Goal: Transaction & Acquisition: Purchase product/service

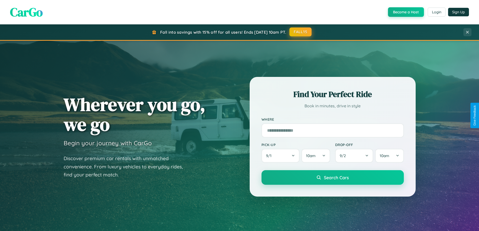
click at [301, 32] on button "FALL15" at bounding box center [300, 31] width 22 height 9
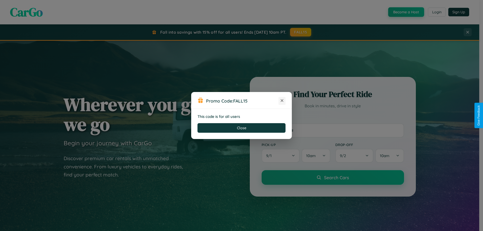
click at [282, 101] on icon at bounding box center [281, 100] width 5 height 5
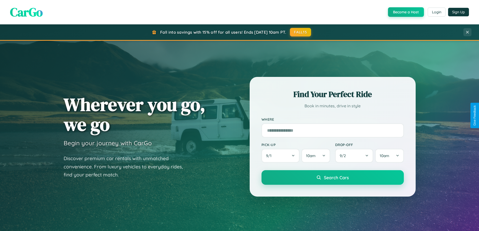
scroll to position [217, 0]
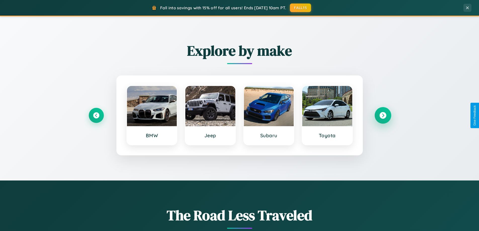
click at [383, 115] on icon at bounding box center [382, 115] width 7 height 7
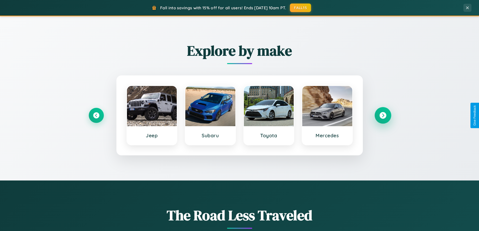
click at [383, 115] on icon at bounding box center [382, 115] width 7 height 7
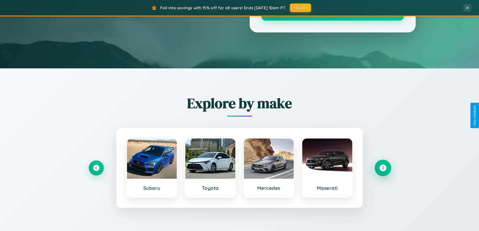
scroll to position [15, 0]
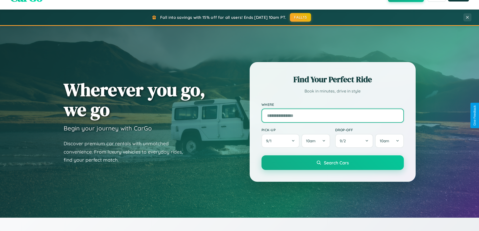
click at [332, 115] on input "text" at bounding box center [332, 116] width 142 height 14
type input "******"
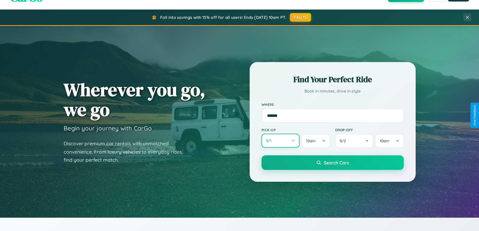
click at [280, 141] on button "9 / 1" at bounding box center [280, 141] width 38 height 14
select select "*"
select select "****"
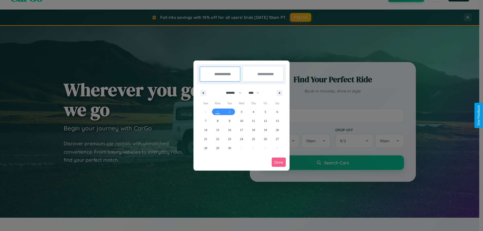
click at [231, 93] on select "******* ******** ***** ***** *** **** **** ****** ********* ******* ******** **…" at bounding box center [232, 93] width 21 height 8
select select "*"
click at [256, 93] on select "**** **** **** **** **** **** **** **** **** **** **** **** **** **** **** ****…" at bounding box center [253, 93] width 15 height 8
select select "****"
click at [241, 121] on span "7" at bounding box center [242, 120] width 2 height 9
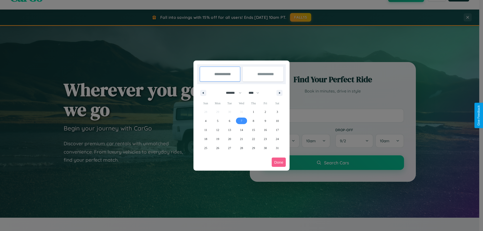
type input "**********"
click at [205, 130] on span "11" at bounding box center [205, 129] width 3 height 9
type input "**********"
click at [278, 162] on button "Done" at bounding box center [278, 162] width 14 height 9
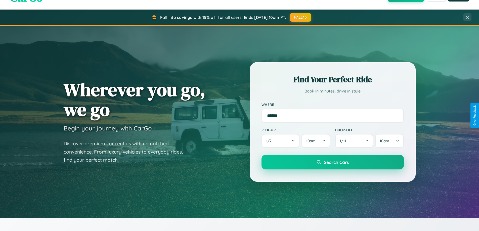
click at [332, 162] on span "Search Cars" at bounding box center [336, 162] width 25 height 6
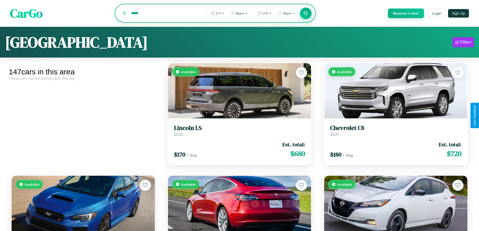
type input "*****"
click at [305, 14] on icon at bounding box center [305, 13] width 5 height 5
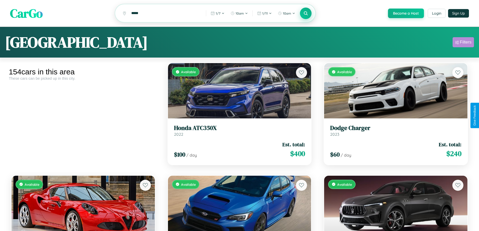
click at [463, 43] on div "Filters" at bounding box center [466, 42] width 12 height 5
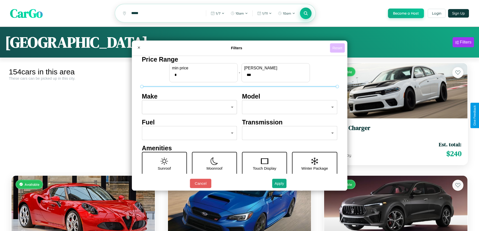
click at [338, 48] on button "Reset" at bounding box center [337, 47] width 15 height 9
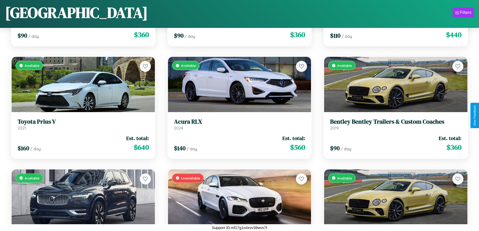
scroll to position [4573, 0]
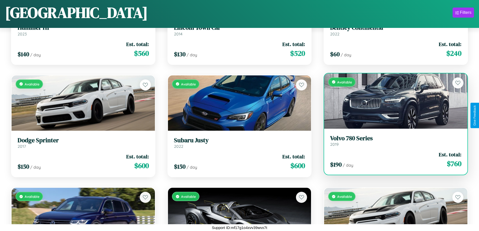
click at [392, 141] on h3 "Volvo 780 Series" at bounding box center [395, 138] width 131 height 7
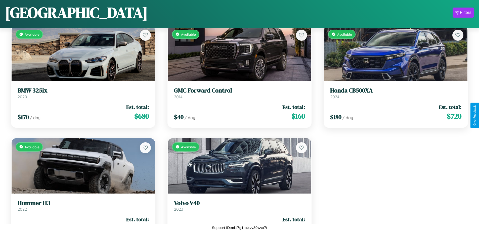
scroll to position [5666, 0]
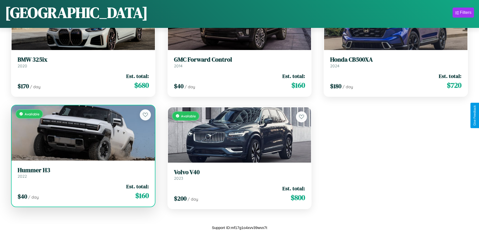
click at [82, 173] on h3 "Hummer H3" at bounding box center [83, 170] width 131 height 7
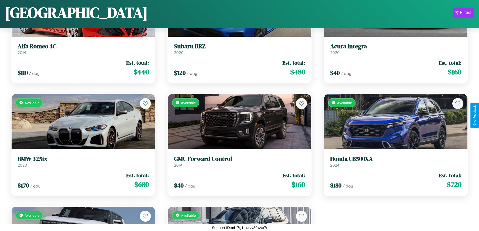
scroll to position [3897, 0]
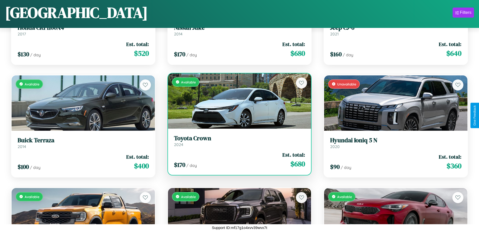
click at [237, 101] on div "Available" at bounding box center [239, 100] width 143 height 55
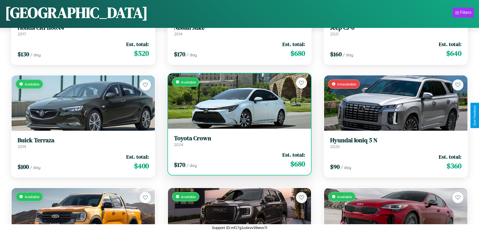
click at [237, 101] on div "Available" at bounding box center [239, 100] width 143 height 55
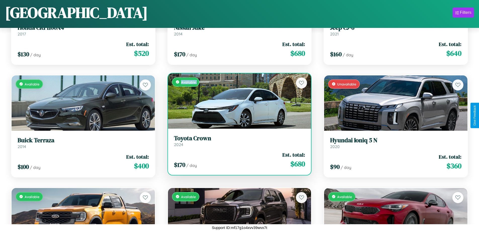
click at [237, 101] on div "Available" at bounding box center [239, 100] width 143 height 55
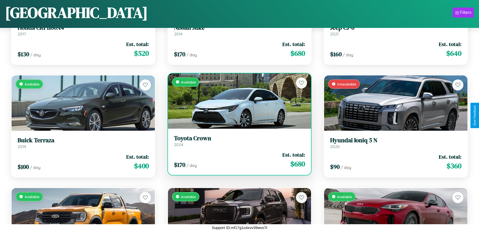
click at [237, 101] on div "Available" at bounding box center [239, 100] width 143 height 55
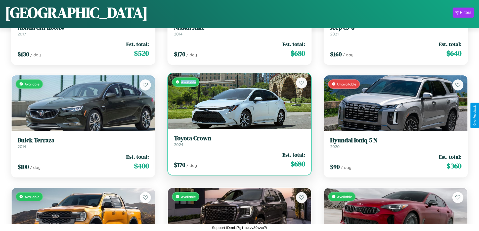
click at [237, 101] on div "Available" at bounding box center [239, 100] width 143 height 55
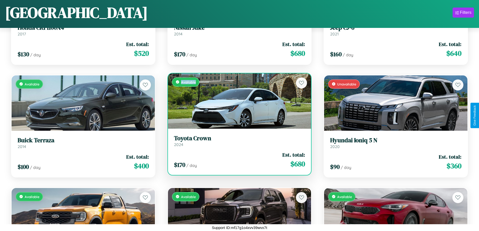
click at [237, 141] on h3 "Toyota Crown" at bounding box center [239, 138] width 131 height 7
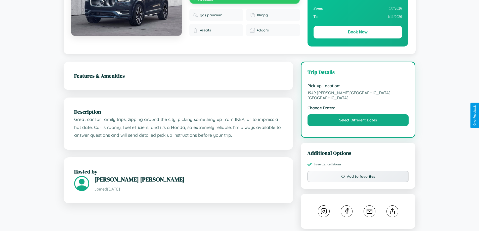
scroll to position [165, 0]
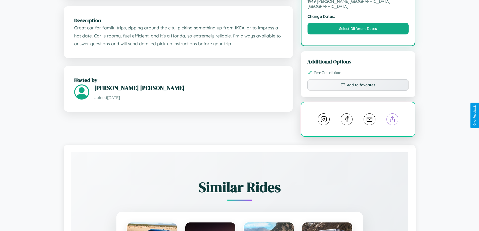
click at [392, 117] on line at bounding box center [392, 119] width 0 height 4
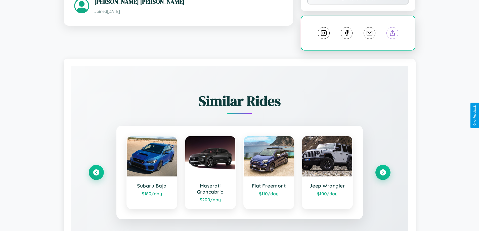
scroll to position [280, 0]
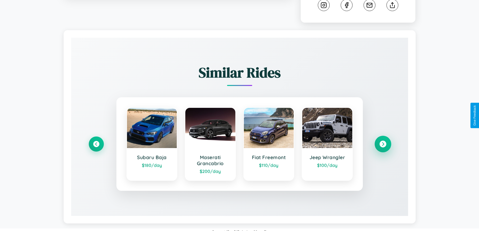
click at [383, 141] on icon at bounding box center [382, 144] width 7 height 7
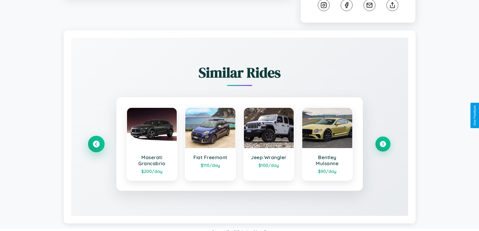
click at [96, 141] on icon at bounding box center [96, 144] width 7 height 7
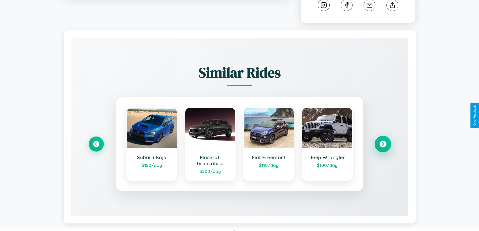
click at [383, 141] on icon at bounding box center [382, 144] width 7 height 7
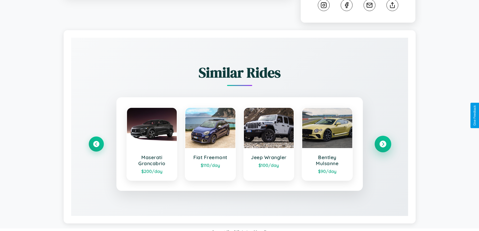
click at [383, 141] on icon at bounding box center [382, 144] width 7 height 7
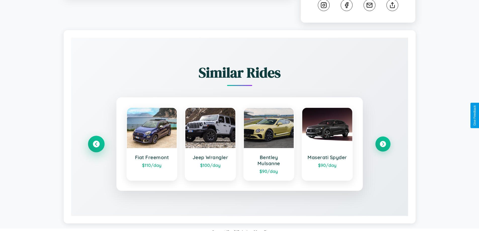
click at [96, 141] on icon at bounding box center [96, 144] width 7 height 7
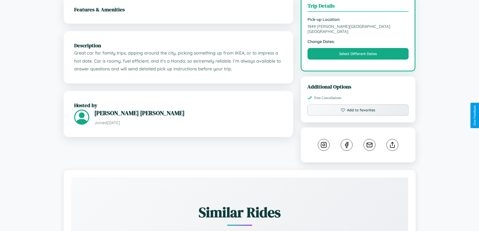
scroll to position [130, 0]
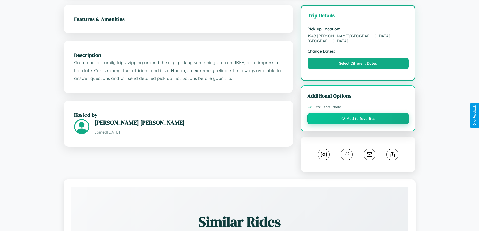
click at [358, 114] on button "Add to favorites" at bounding box center [358, 119] width 102 height 12
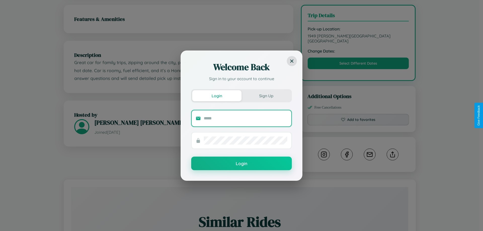
click at [245, 118] on input "text" at bounding box center [245, 118] width 83 height 8
type input "**********"
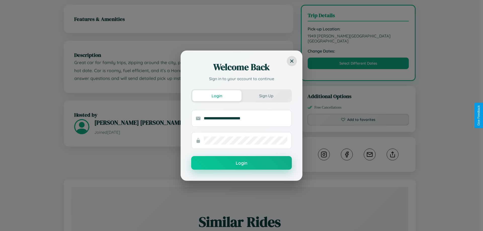
click at [241, 163] on button "Login" at bounding box center [241, 163] width 101 height 14
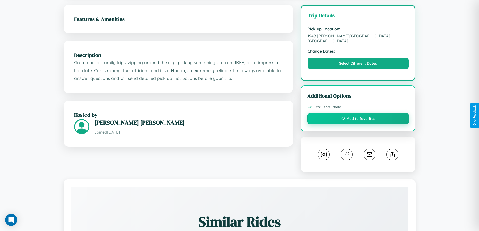
click at [358, 114] on button "Add to favorites" at bounding box center [358, 119] width 102 height 12
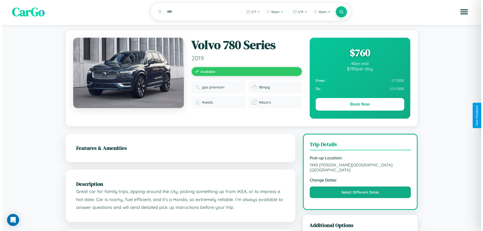
scroll to position [0, 0]
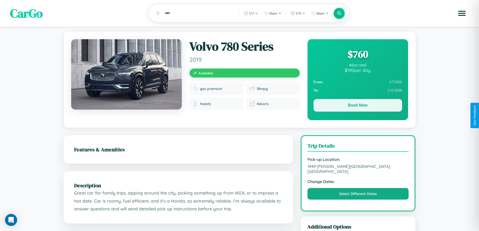
click at [357, 106] on button "Book Now" at bounding box center [357, 105] width 88 height 13
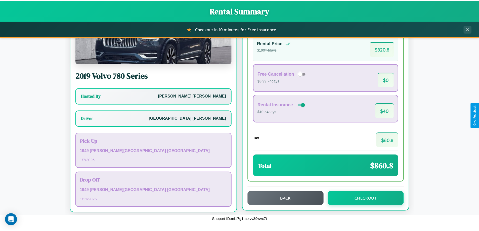
scroll to position [36, 0]
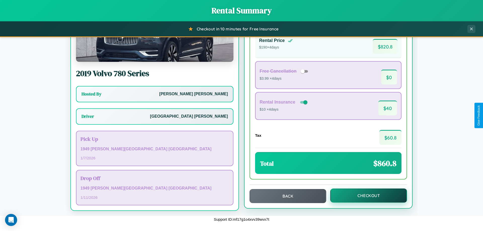
click at [365, 196] on button "Checkout" at bounding box center [368, 196] width 77 height 14
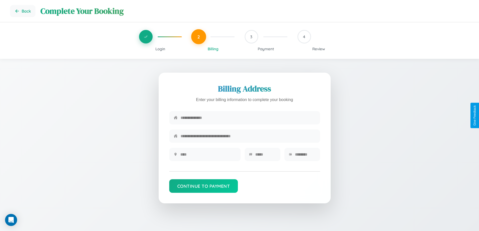
click at [248, 118] on input "text" at bounding box center [247, 118] width 135 height 12
type input "**********"
click at [208, 156] on input "text" at bounding box center [208, 154] width 56 height 12
type input "********"
click at [265, 156] on input "text" at bounding box center [265, 154] width 21 height 12
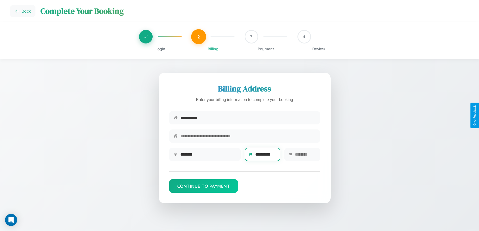
scroll to position [0, 2]
type input "**********"
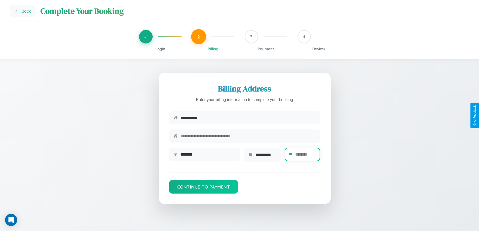
scroll to position [0, 0]
click at [305, 156] on input "text" at bounding box center [305, 154] width 20 height 12
type input "*****"
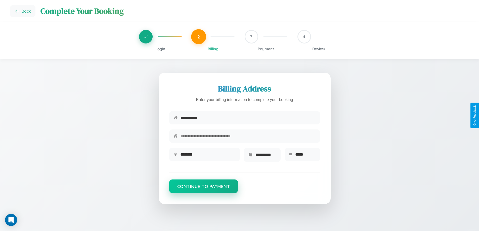
click at [203, 188] on button "Continue to Payment" at bounding box center [203, 186] width 69 height 14
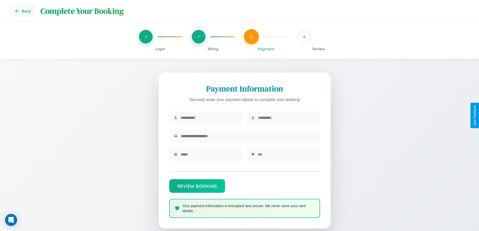
click at [209, 118] on input "text" at bounding box center [209, 118] width 58 height 12
type input "*******"
click at [286, 118] on input "text" at bounding box center [287, 118] width 58 height 12
type input "*******"
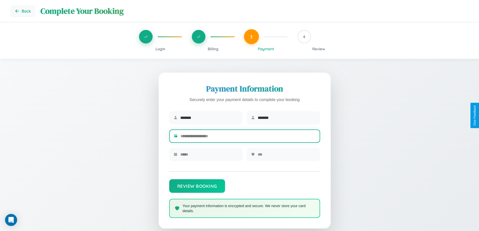
click at [248, 137] on input "text" at bounding box center [247, 136] width 135 height 12
type input "**********"
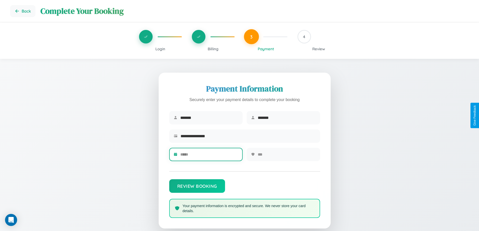
click at [209, 156] on input "text" at bounding box center [209, 154] width 58 height 12
type input "*****"
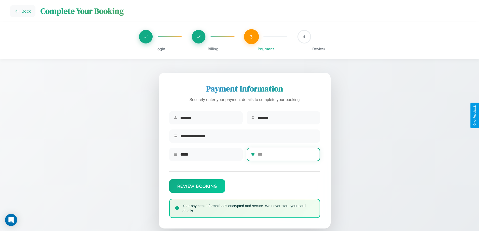
click at [286, 156] on input "text" at bounding box center [287, 154] width 58 height 12
type input "***"
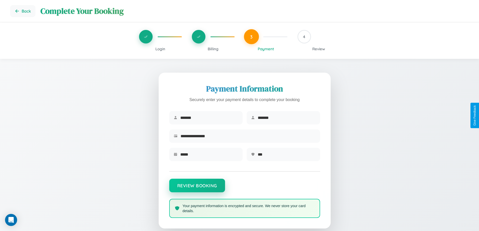
click at [197, 188] on button "Review Booking" at bounding box center [197, 186] width 56 height 14
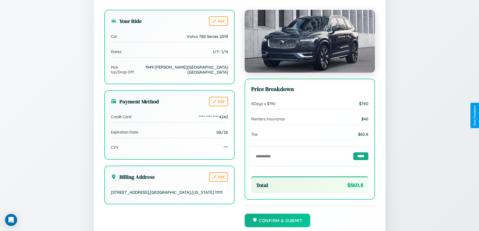
scroll to position [138, 0]
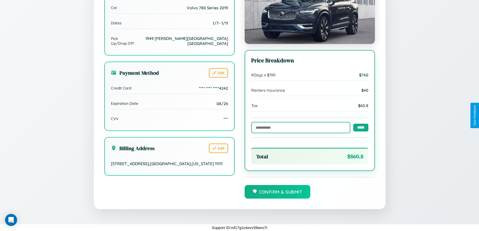
click at [299, 127] on input "text" at bounding box center [300, 127] width 99 height 11
type input "******"
click at [359, 127] on input "*****" at bounding box center [360, 127] width 15 height 8
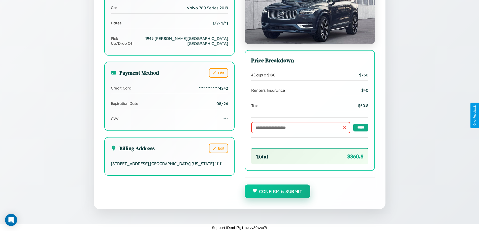
click at [277, 192] on button "Confirm & Submit" at bounding box center [278, 191] width 66 height 14
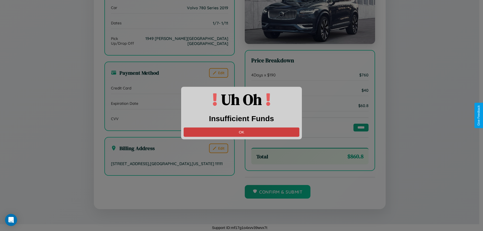
click at [241, 132] on button "OK" at bounding box center [241, 131] width 116 height 9
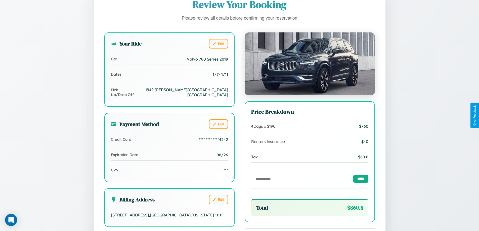
scroll to position [0, 0]
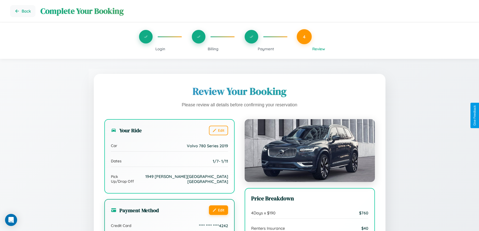
click at [218, 206] on button "Edit" at bounding box center [218, 210] width 19 height 10
click at [218, 205] on button "Edit" at bounding box center [218, 210] width 19 height 10
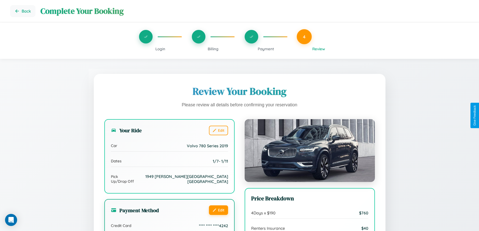
click at [218, 205] on button "Edit" at bounding box center [218, 210] width 19 height 10
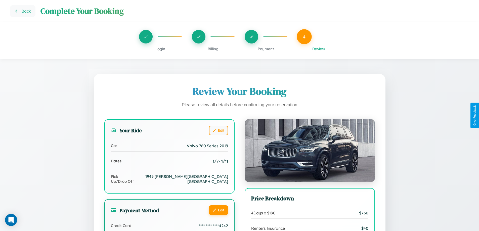
click at [218, 205] on button "Edit" at bounding box center [218, 210] width 19 height 10
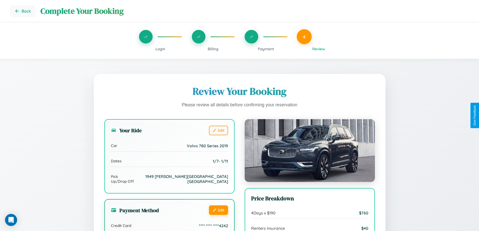
click at [218, 205] on button "Edit" at bounding box center [218, 210] width 19 height 10
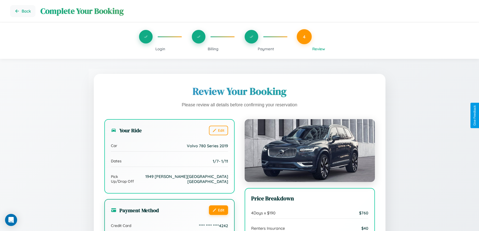
click at [218, 205] on button "Edit" at bounding box center [218, 210] width 19 height 10
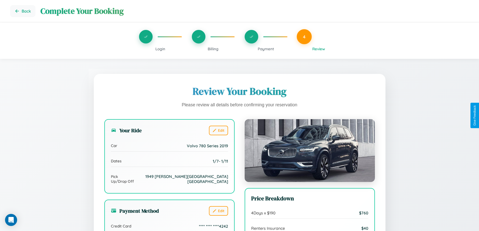
click at [266, 49] on span "Payment" at bounding box center [266, 48] width 16 height 5
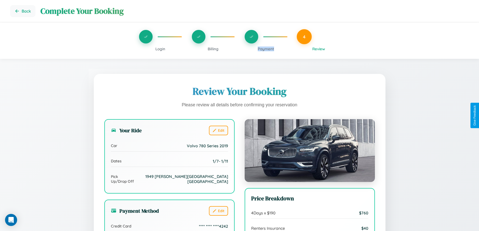
click at [266, 49] on span "Payment" at bounding box center [266, 48] width 16 height 5
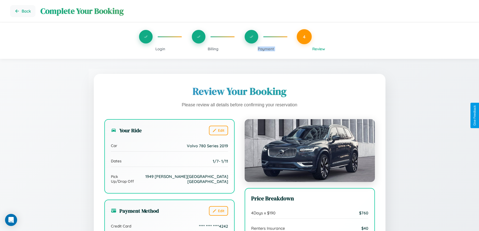
click at [266, 49] on span "Payment" at bounding box center [266, 48] width 16 height 5
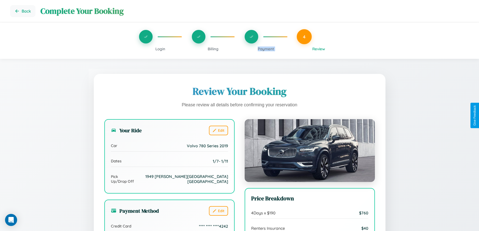
click at [266, 49] on span "Payment" at bounding box center [266, 48] width 16 height 5
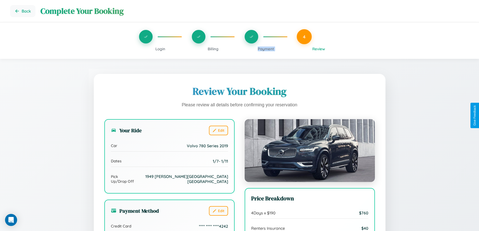
click at [266, 49] on span "Payment" at bounding box center [266, 48] width 16 height 5
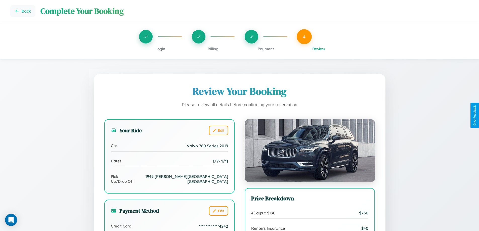
scroll to position [138, 0]
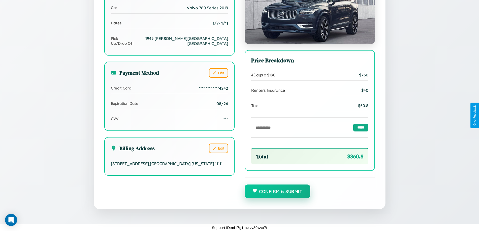
click at [277, 192] on button "Confirm & Submit" at bounding box center [278, 191] width 66 height 14
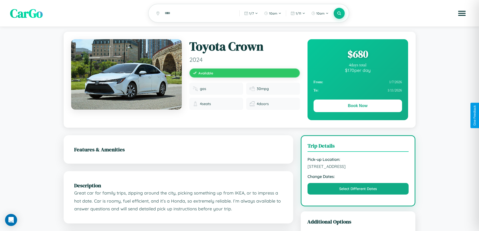
click at [357, 55] on div "$ 680" at bounding box center [357, 54] width 88 height 14
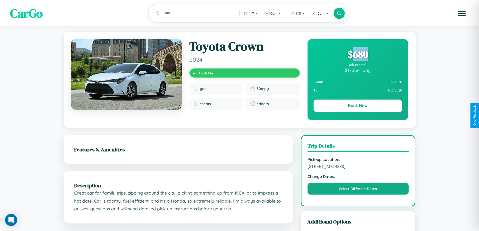
click at [357, 55] on div "$ 680" at bounding box center [357, 54] width 88 height 14
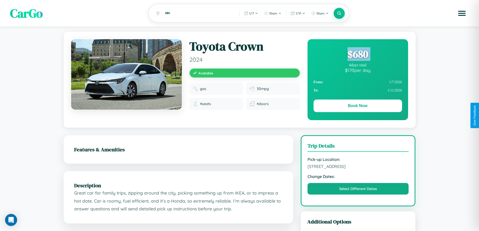
click at [357, 55] on div "$ 680" at bounding box center [357, 54] width 88 height 14
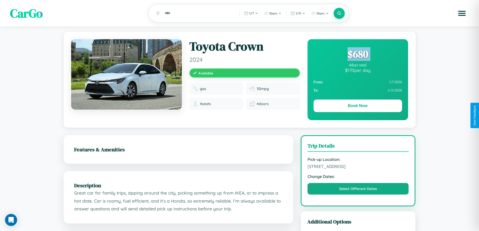
click at [357, 55] on div "$ 680" at bounding box center [357, 54] width 88 height 14
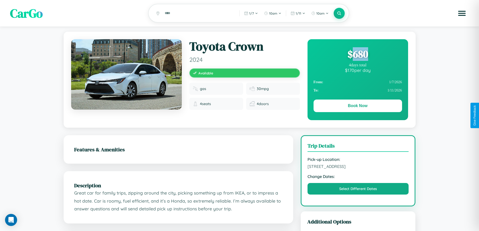
click at [357, 55] on div "$ 680" at bounding box center [357, 54] width 88 height 14
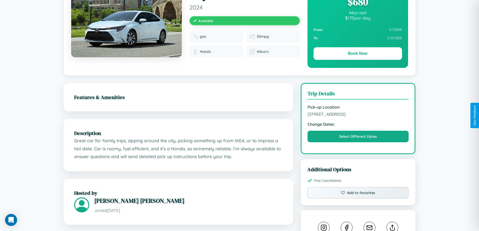
scroll to position [165, 0]
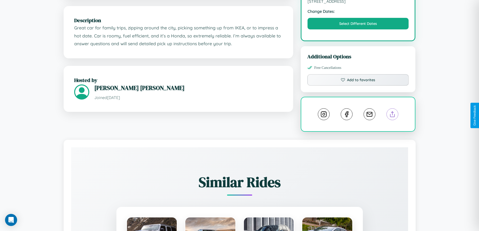
click at [392, 115] on line at bounding box center [392, 114] width 0 height 4
